Goal: Task Accomplishment & Management: Use online tool/utility

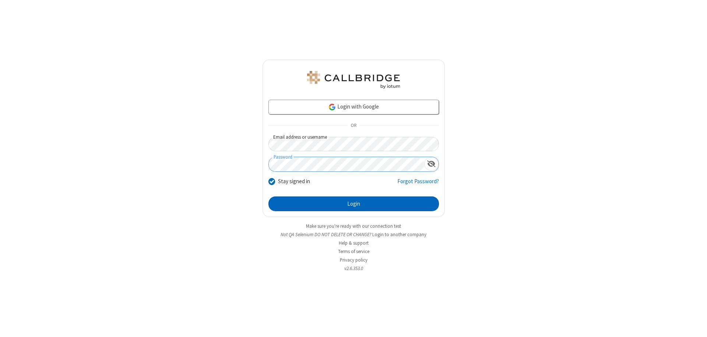
click at [354, 204] on button "Login" at bounding box center [354, 204] width 171 height 15
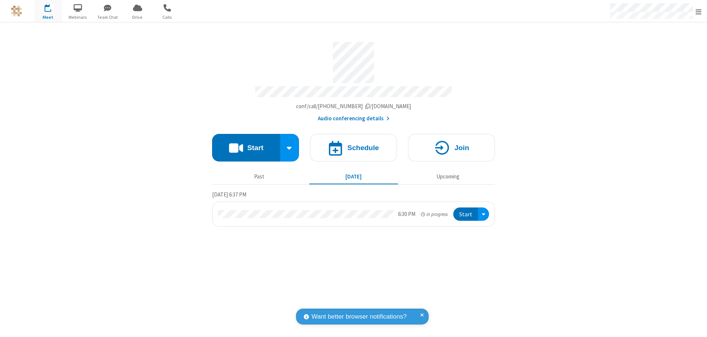
click at [246, 144] on button "Start" at bounding box center [246, 148] width 68 height 28
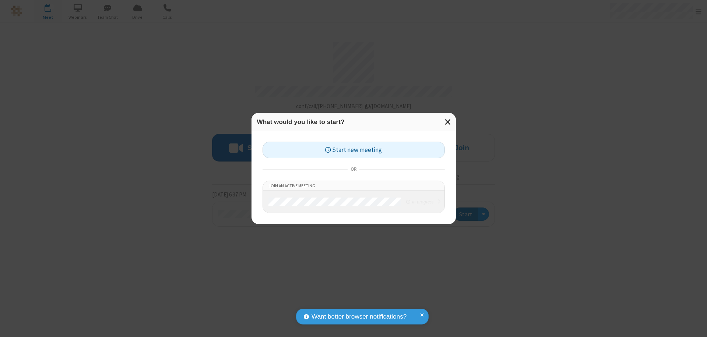
click at [354, 150] on button "Start new meeting" at bounding box center [354, 150] width 182 height 17
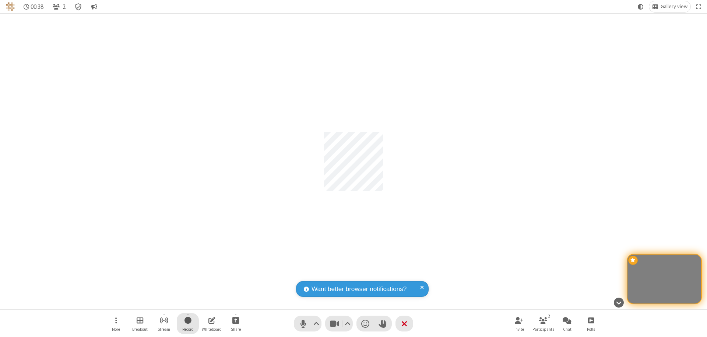
click at [188, 324] on span "Start recording" at bounding box center [188, 320] width 7 height 9
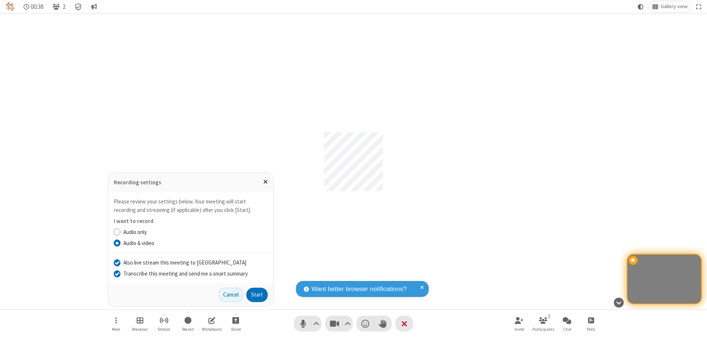
click at [117, 274] on input "Transcribe this meeting and send me a smart summary" at bounding box center [117, 274] width 7 height 8
click at [117, 263] on input "Also live stream this meeting to Callbridge" at bounding box center [117, 263] width 7 height 8
click at [257, 295] on button "Start" at bounding box center [256, 295] width 21 height 15
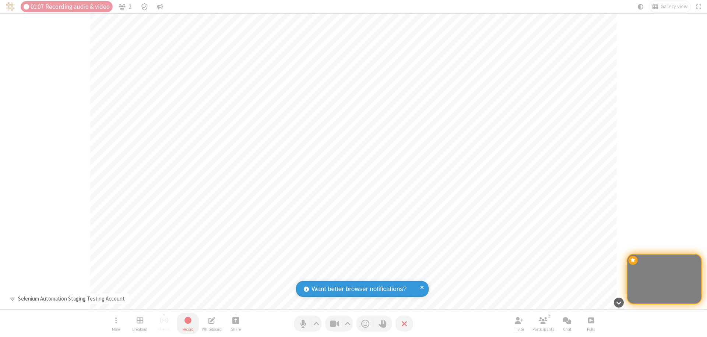
click at [188, 324] on span "Stop recording" at bounding box center [187, 320] width 8 height 9
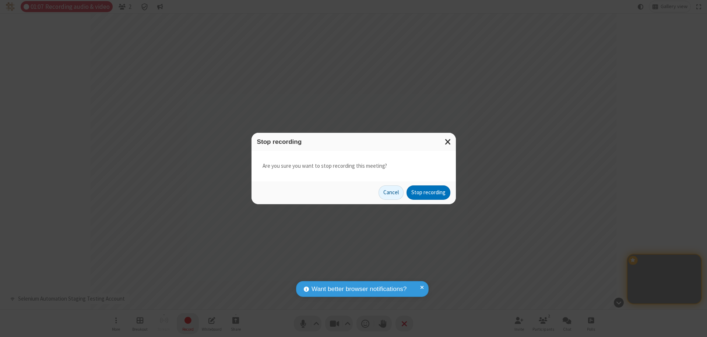
click at [428, 193] on button "Stop recording" at bounding box center [429, 193] width 44 height 15
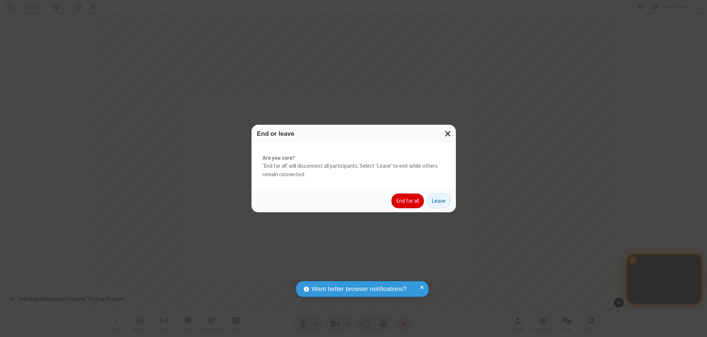
click at [408, 201] on button "End for all" at bounding box center [408, 201] width 32 height 15
